Goal: Task Accomplishment & Management: Manage account settings

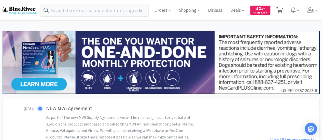
click at [279, 7] on icon at bounding box center [279, 10] width 6 height 6
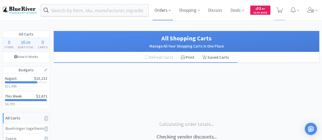
click at [163, 11] on span "Orders" at bounding box center [162, 10] width 20 height 20
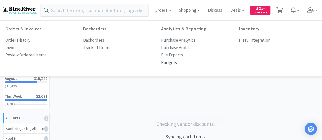
click at [167, 65] on p "Budgets" at bounding box center [169, 62] width 16 height 7
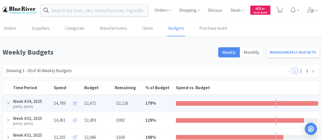
click at [74, 104] on icon at bounding box center [75, 104] width 4 height 4
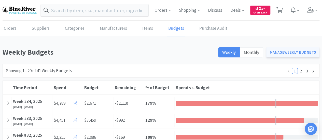
click at [290, 54] on link "Manage Weekly Budgets" at bounding box center [292, 52] width 53 height 10
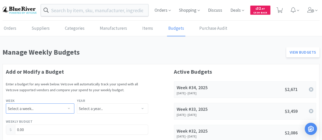
click at [46, 108] on select "Select a week... Week 1 ([DATE] - [DATE]) Week 2 ([DATE] - [DATE]) Week 3 ([DAT…" at bounding box center [40, 109] width 68 height 10
select select "34"
click at [6, 104] on select "Select a week... Week 1 ([DATE] - [DATE]) Week 2 ([DATE] - [DATE]) Week 3 ([DAT…" at bounding box center [40, 109] width 68 height 10
click at [85, 108] on select "Select a year... 2023 2024 2025 2026 2027 2028 2029 2030 2031 2032 2033 2034" at bounding box center [112, 109] width 71 height 10
select select "2025"
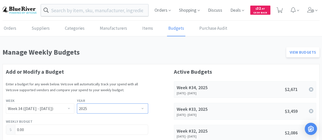
click at [77, 104] on select "Select a year... 2023 2024 2025 2026 2027 2028 2029 2030 2031 2032 2033 2034" at bounding box center [112, 109] width 71 height 10
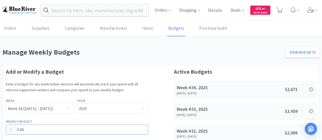
drag, startPoint x: 40, startPoint y: 130, endPoint x: 0, endPoint y: 130, distance: 39.7
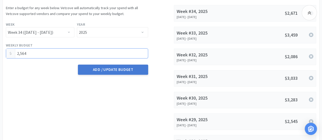
type input "2,564.00"
click at [109, 69] on button "Add / Update Budget" at bounding box center [113, 70] width 70 height 10
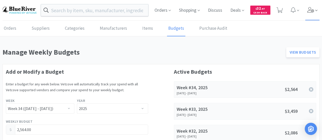
click at [311, 10] on icon at bounding box center [310, 10] width 7 height 6
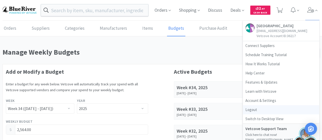
click at [256, 111] on link "Logout" at bounding box center [281, 109] width 76 height 9
